Goal: Transaction & Acquisition: Obtain resource

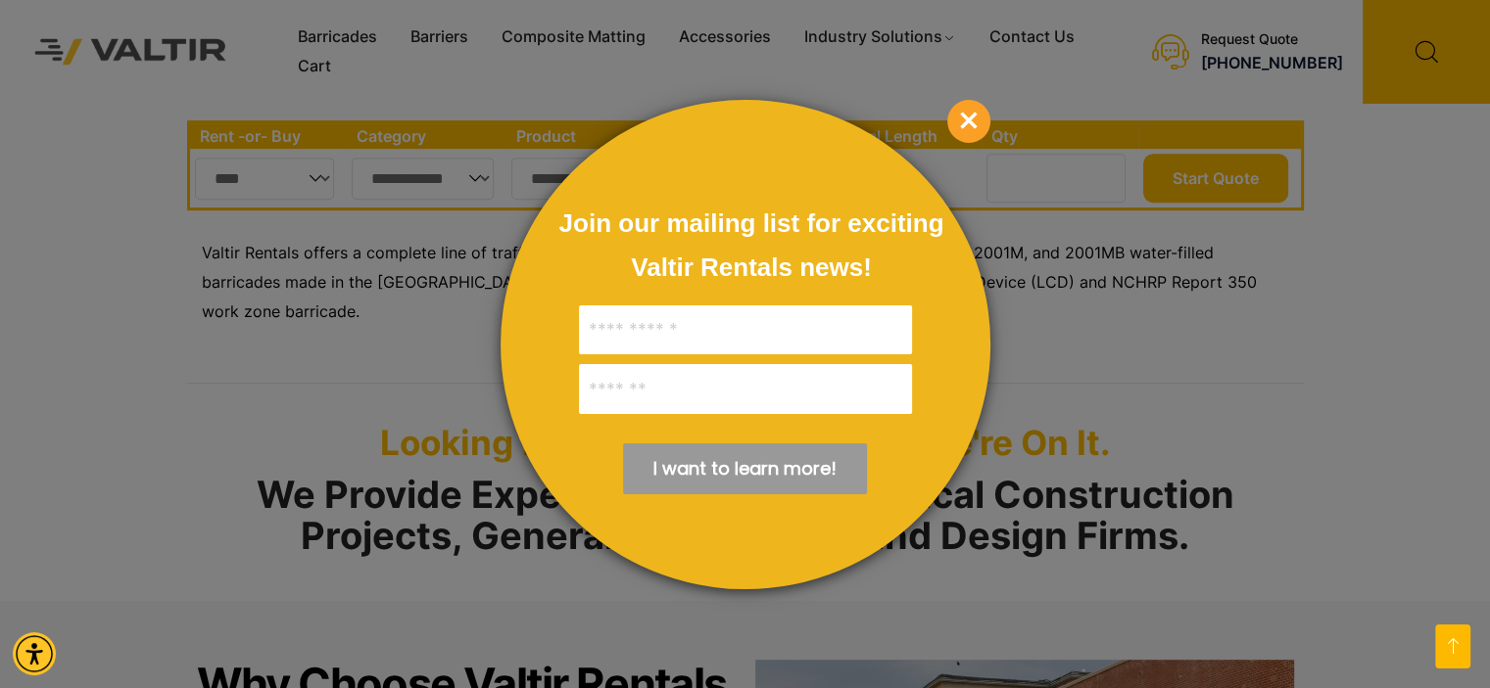
scroll to position [979, 0]
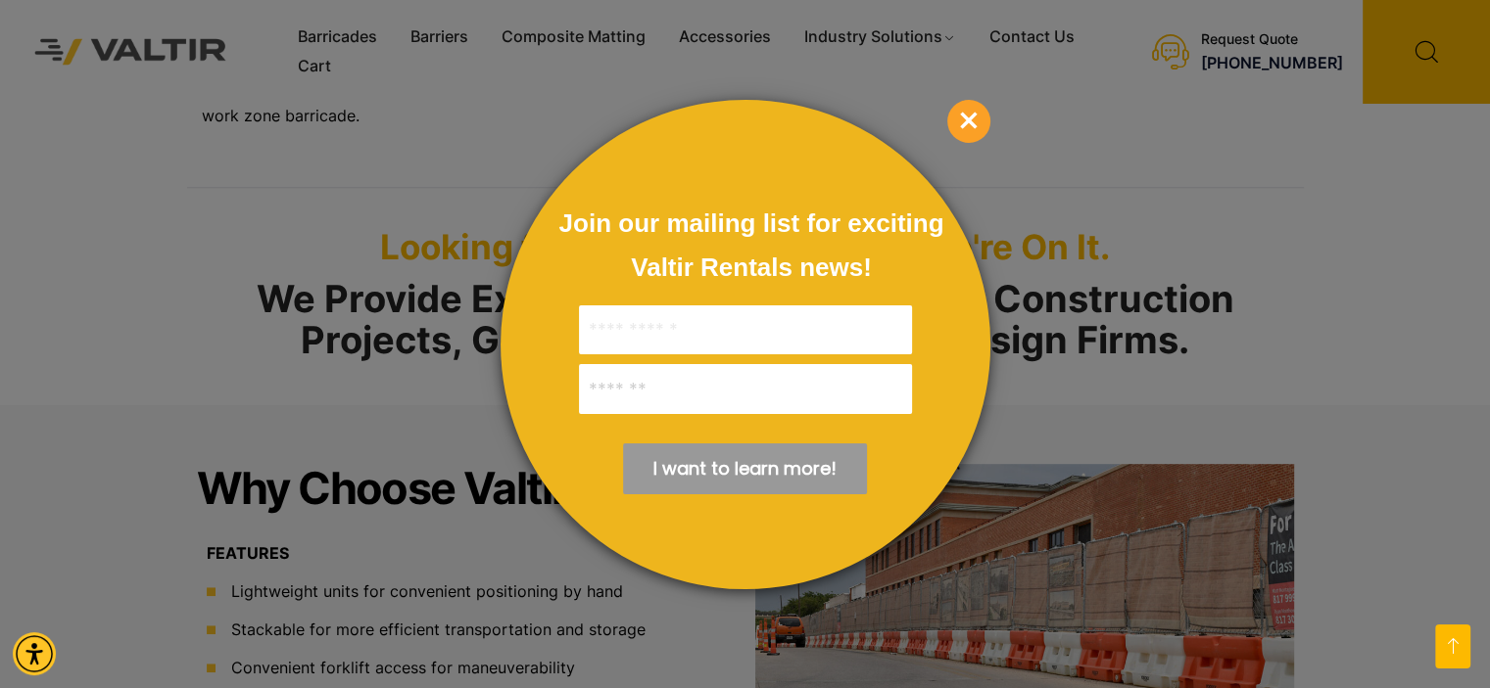
click at [971, 126] on span "×" at bounding box center [968, 121] width 43 height 43
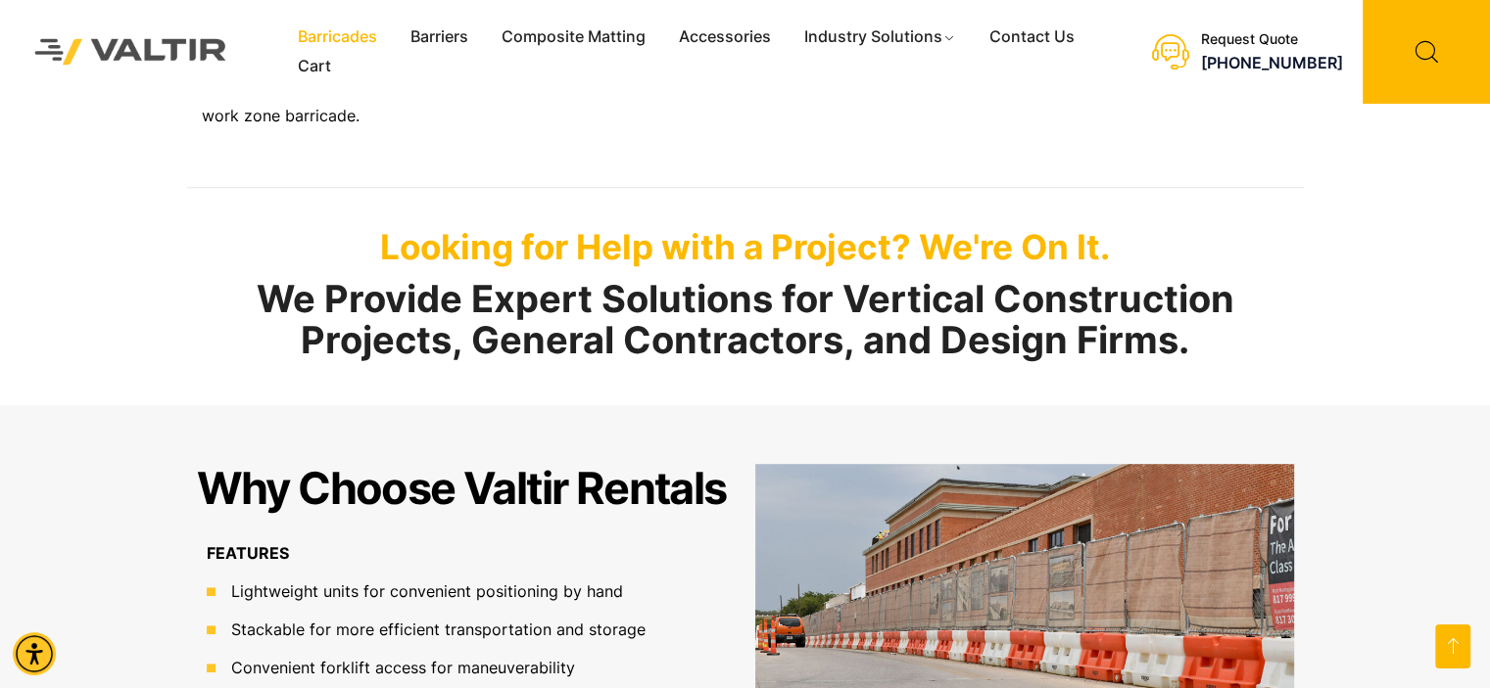
click at [358, 32] on link "Barricades" at bounding box center [337, 37] width 113 height 29
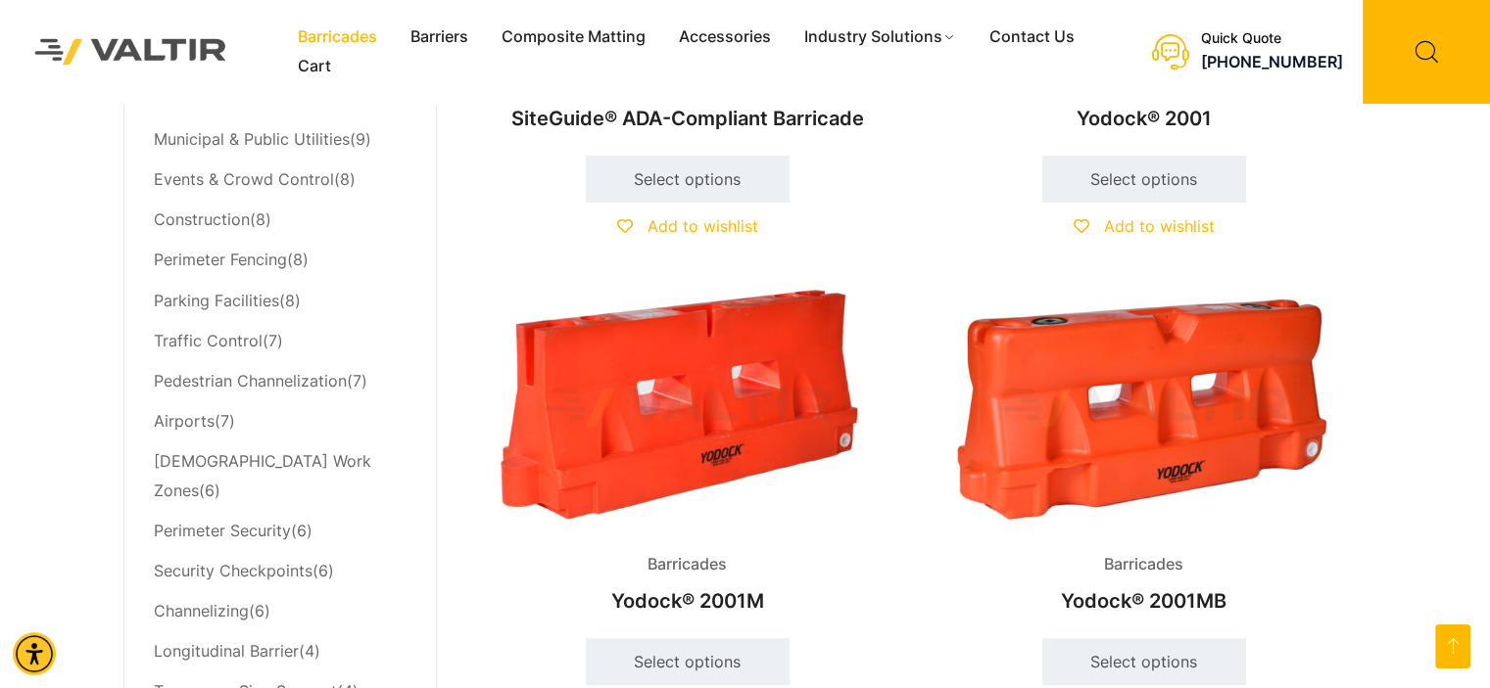
scroll to position [979, 0]
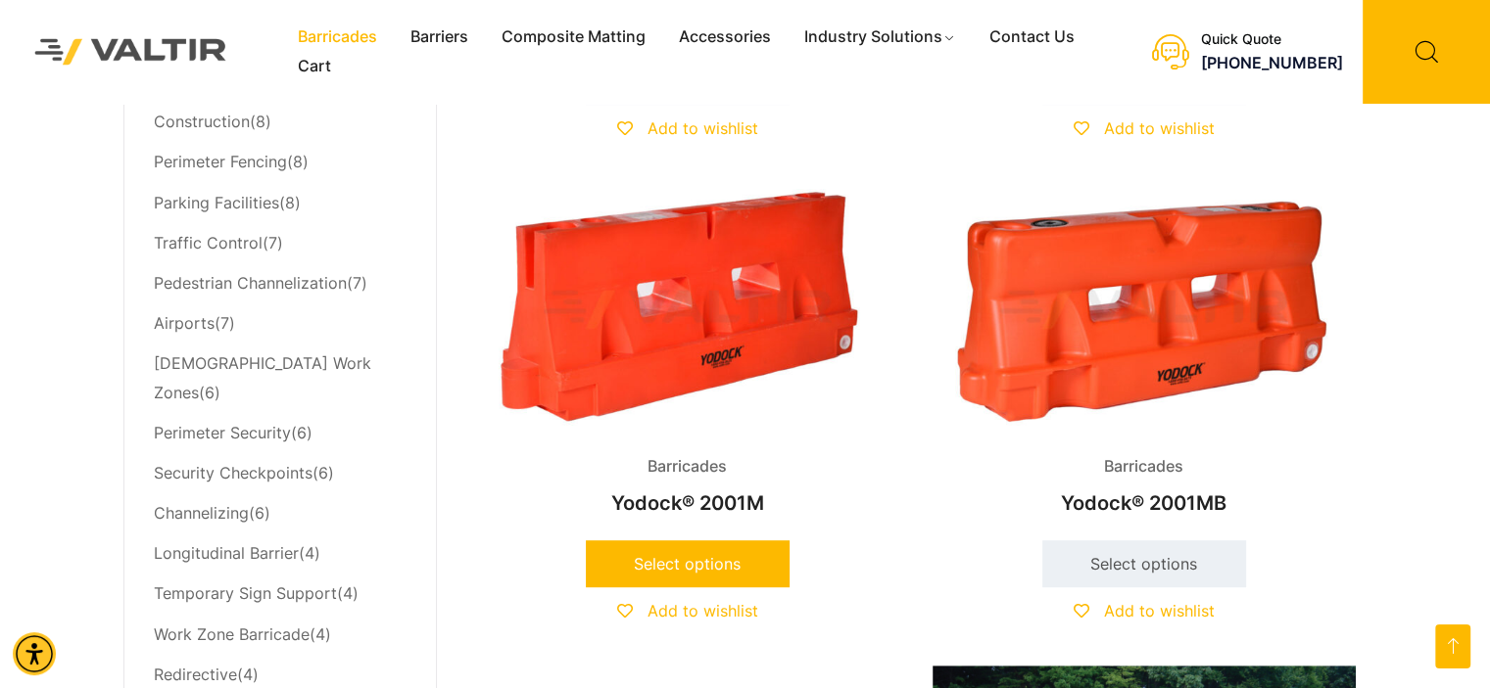
click at [671, 562] on link "Select options" at bounding box center [688, 564] width 204 height 47
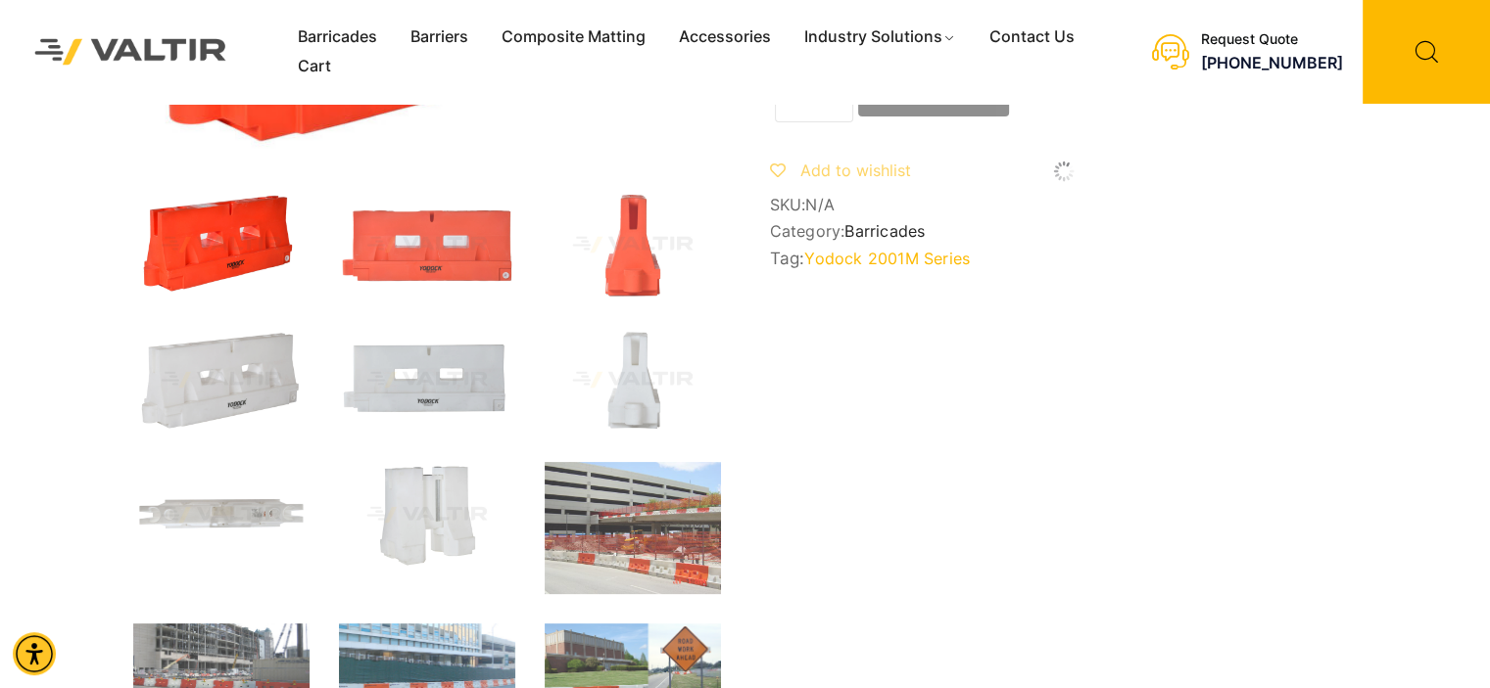
scroll to position [392, 0]
